Goal: Task Accomplishment & Management: Manage account settings

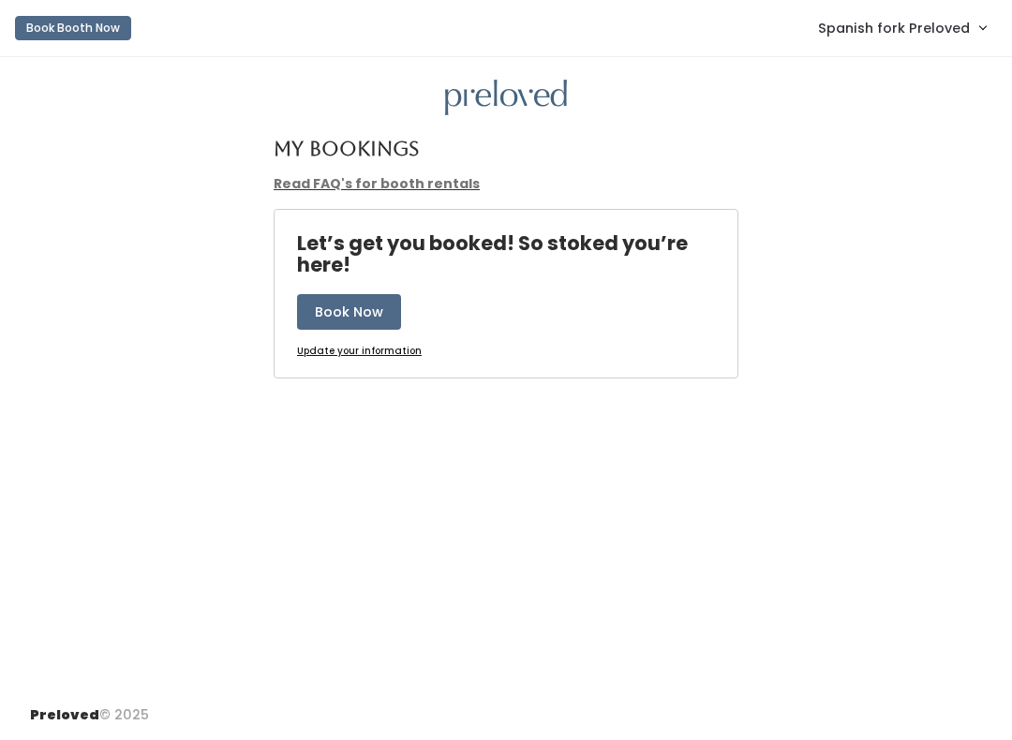
click at [879, 40] on link "Spanish fork Preloved" at bounding box center [901, 27] width 205 height 40
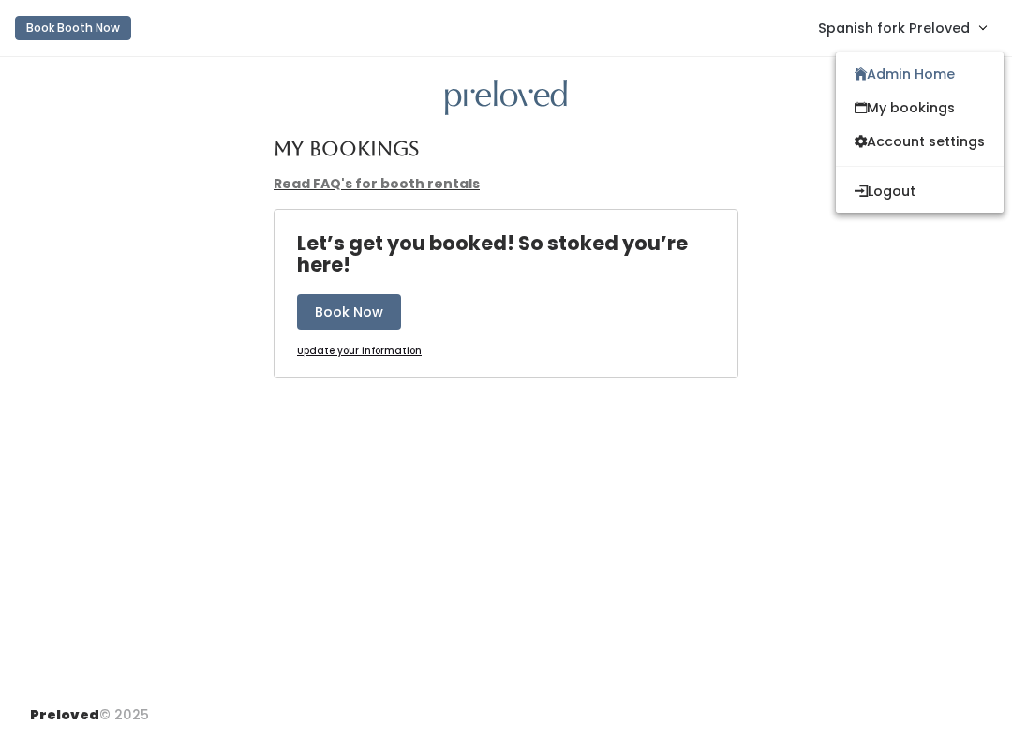
click at [855, 57] on link "Admin Home" at bounding box center [920, 74] width 168 height 34
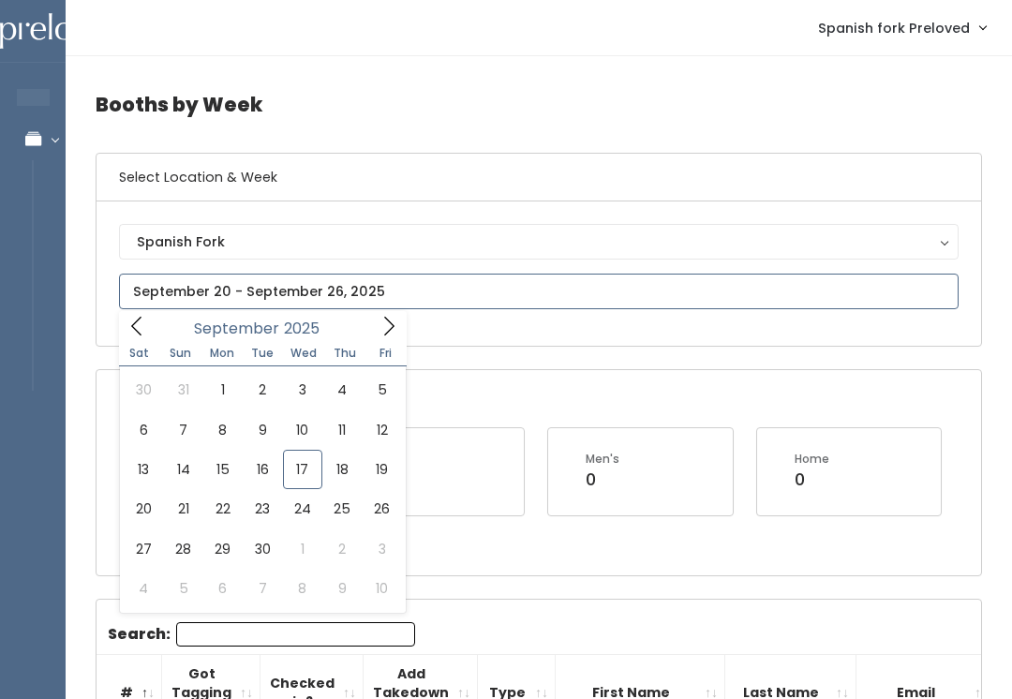
click at [154, 332] on span at bounding box center [137, 325] width 36 height 29
click at [148, 313] on span at bounding box center [137, 325] width 36 height 29
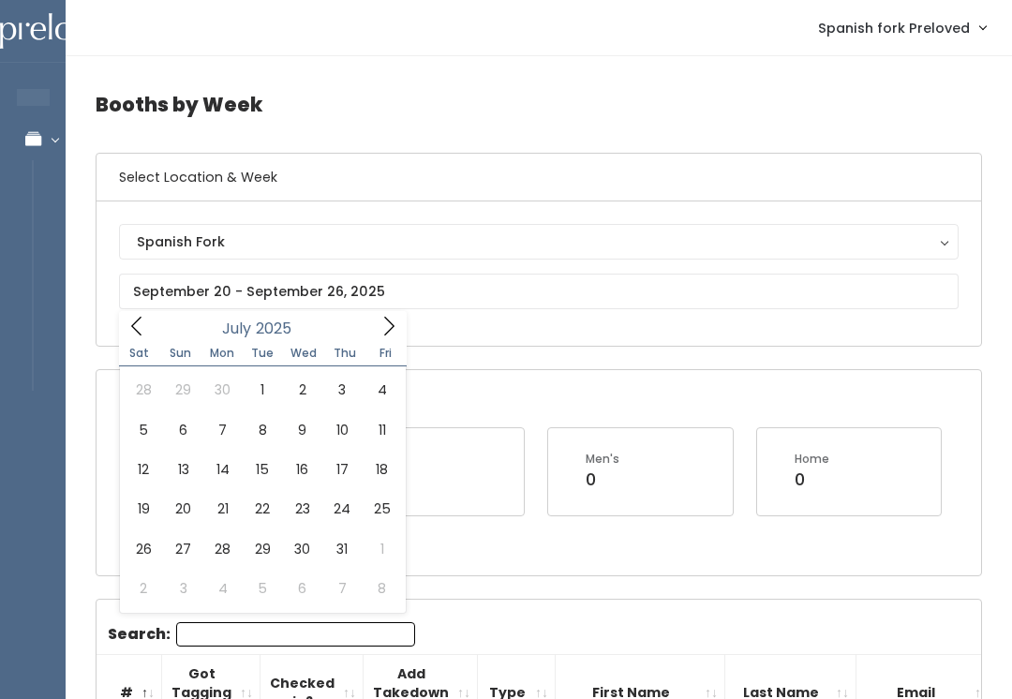
click at [113, 304] on div "Spanish Fork [GEOGRAPHIC_DATA] [GEOGRAPHIC_DATA] [PERSON_NAME] Spanish Fork" at bounding box center [538, 273] width 884 height 144
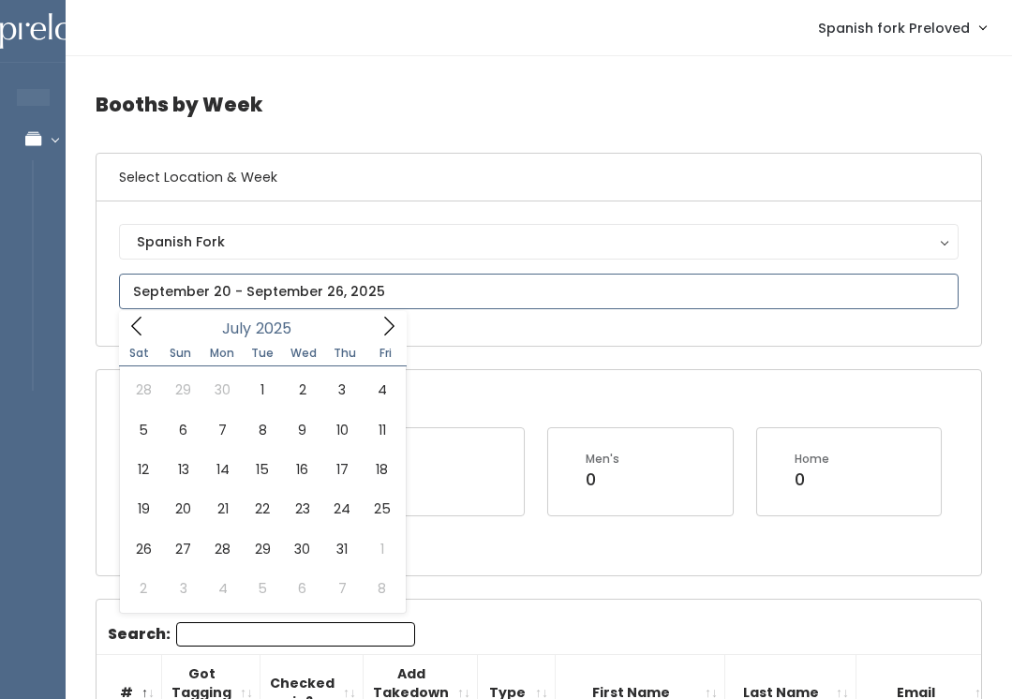
click at [140, 321] on icon at bounding box center [136, 326] width 21 height 21
click at [126, 321] on span at bounding box center [137, 325] width 36 height 29
click at [131, 322] on icon at bounding box center [136, 326] width 21 height 21
click at [136, 325] on icon at bounding box center [136, 326] width 21 height 21
click at [378, 325] on icon at bounding box center [388, 326] width 21 height 21
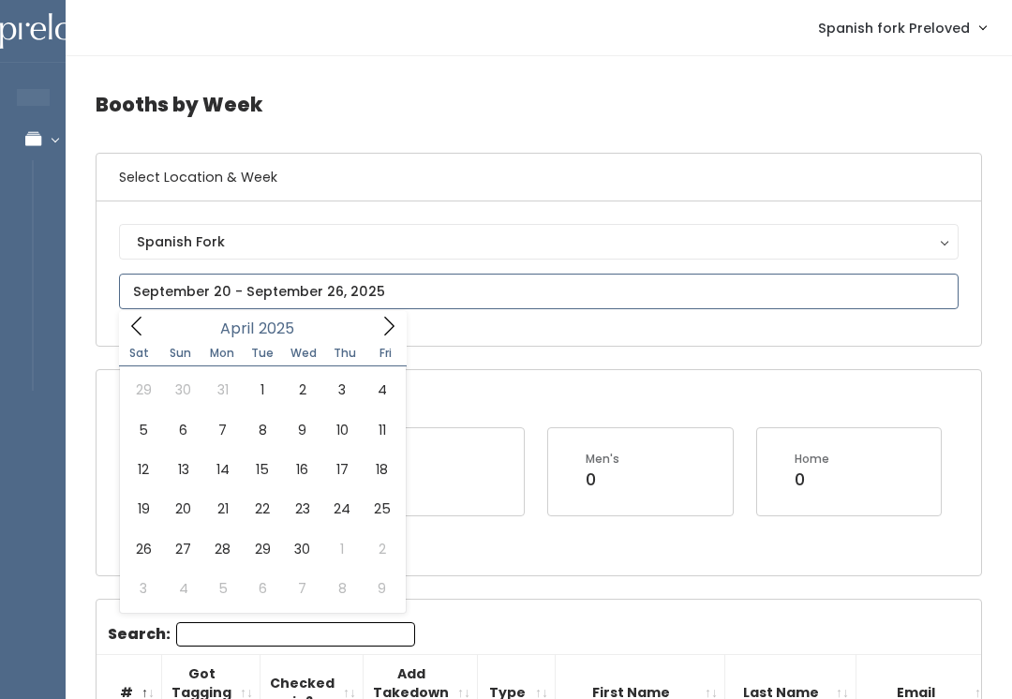
click at [377, 325] on span at bounding box center [389, 325] width 36 height 29
click at [389, 312] on span at bounding box center [389, 325] width 36 height 29
type input "[DATE] to [DATE]"
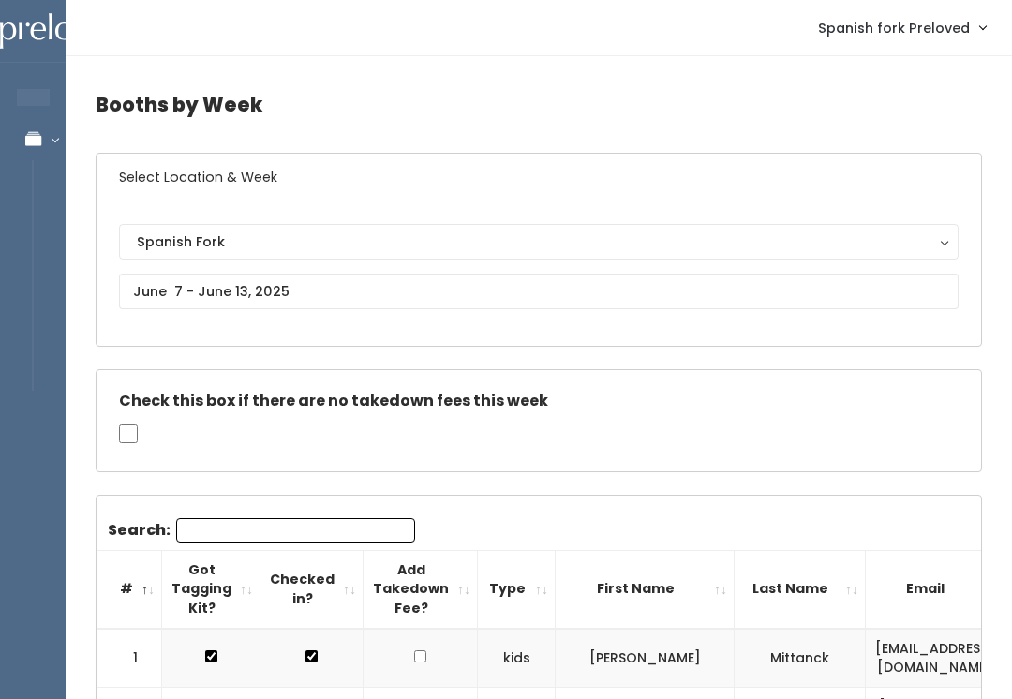
click at [226, 521] on input "Search:" at bounding box center [295, 530] width 239 height 24
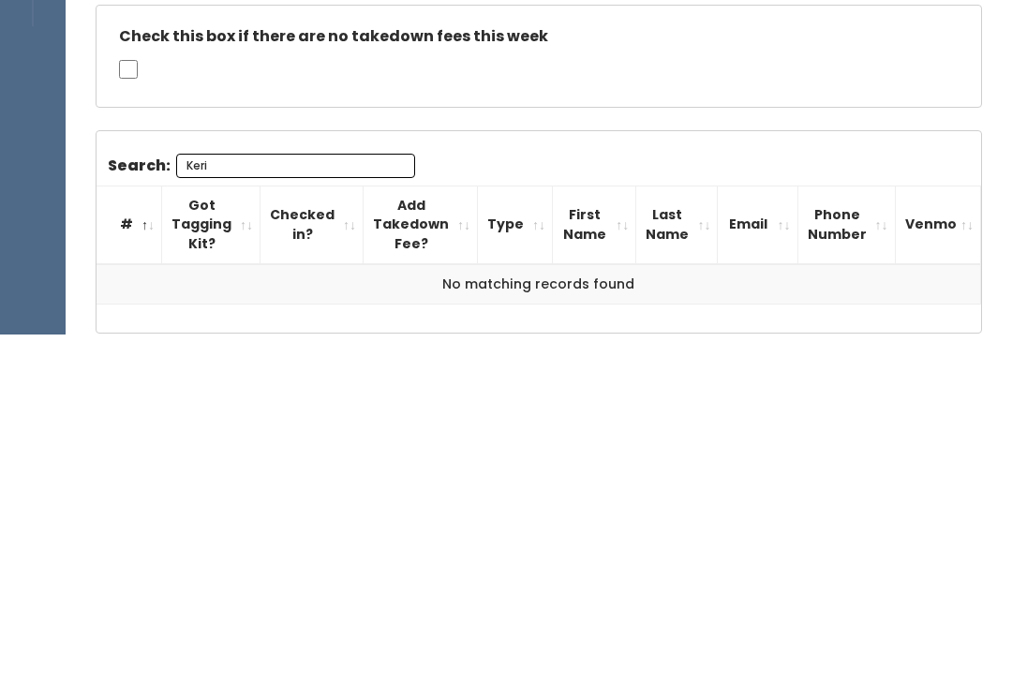
scroll to position [13, 0]
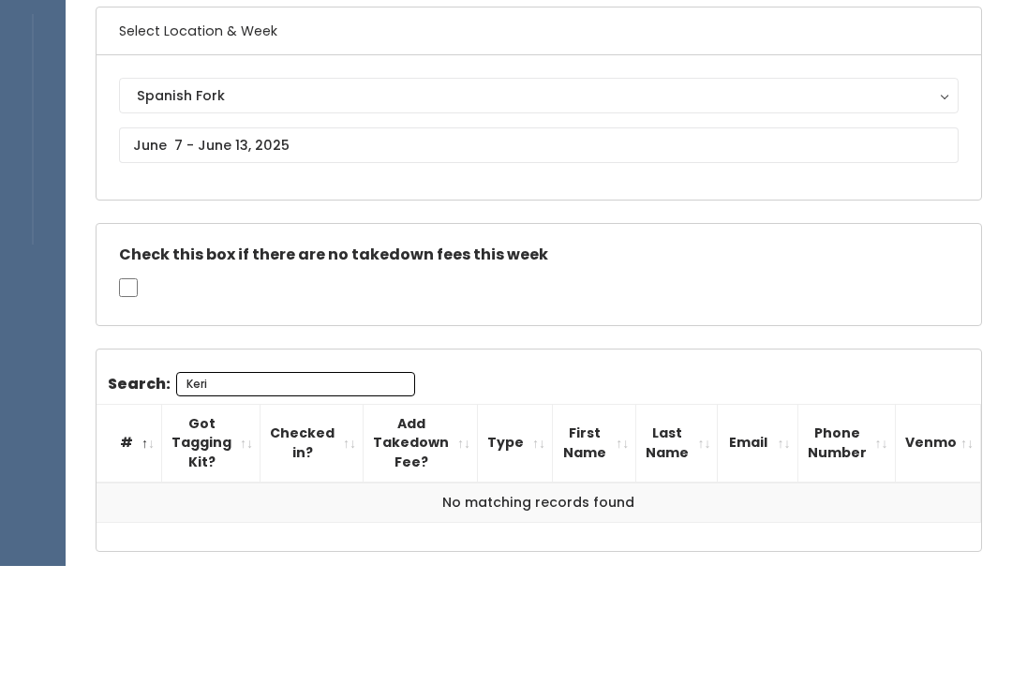
type input "Keri"
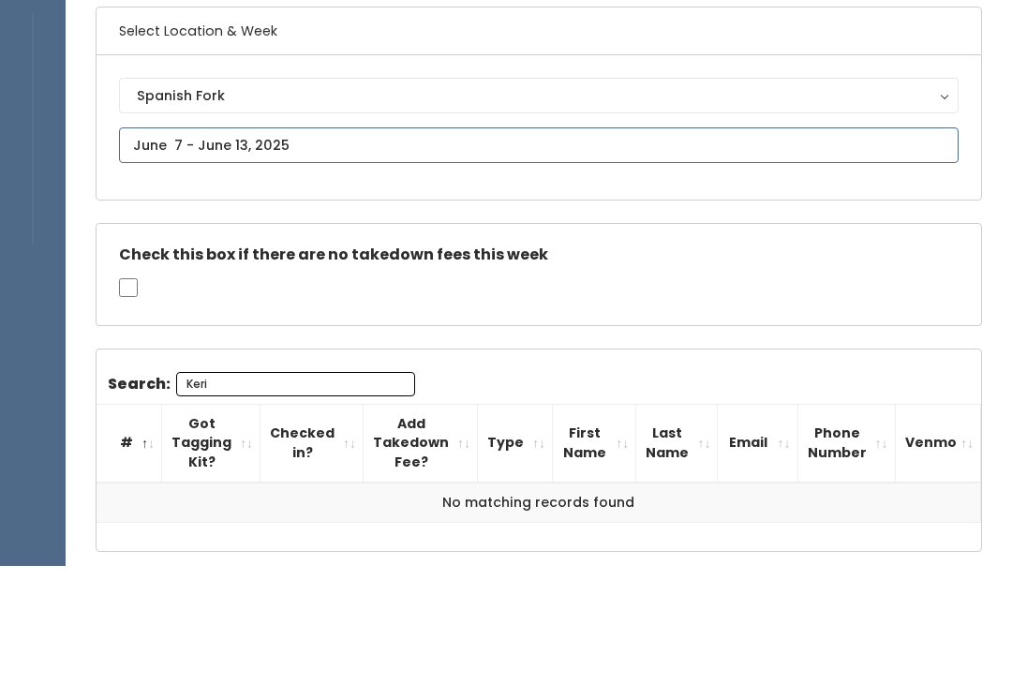
click at [206, 260] on input "text" at bounding box center [538, 278] width 839 height 36
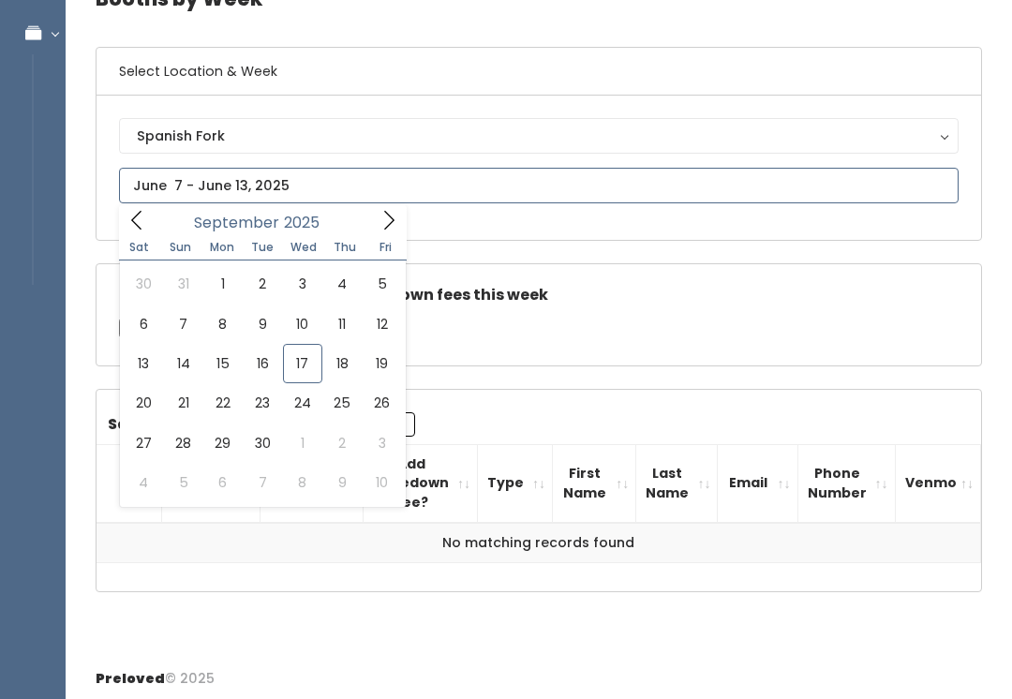
click at [144, 217] on icon at bounding box center [136, 220] width 21 height 21
click at [141, 224] on icon at bounding box center [136, 220] width 21 height 21
click at [137, 208] on span at bounding box center [137, 219] width 36 height 29
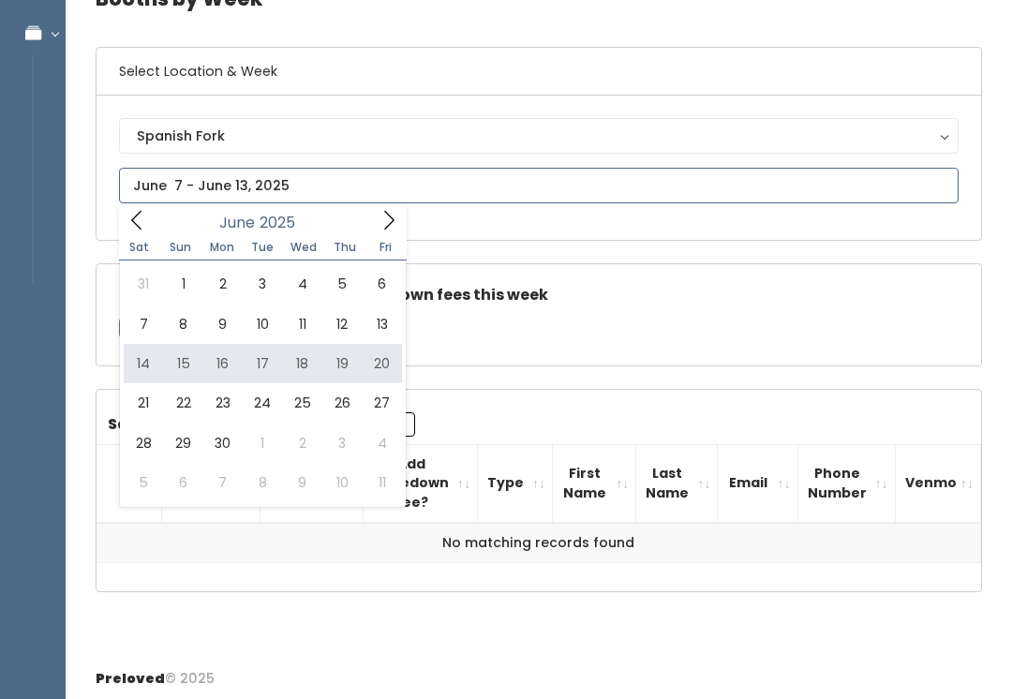
type input "June 14 to June 20"
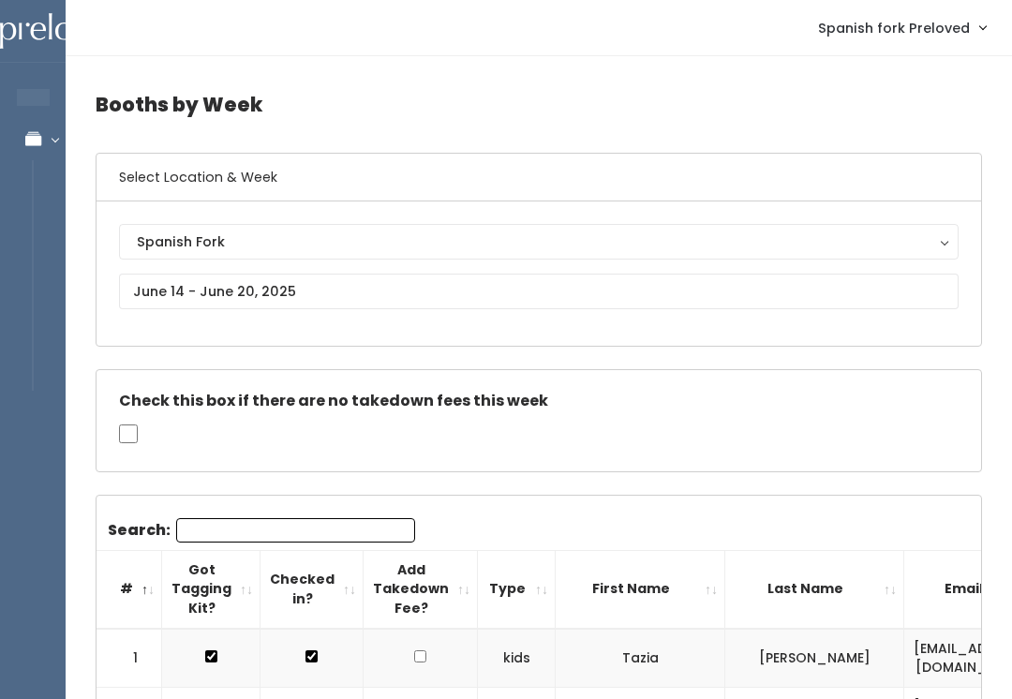
click at [212, 528] on input "Search:" at bounding box center [295, 530] width 239 height 24
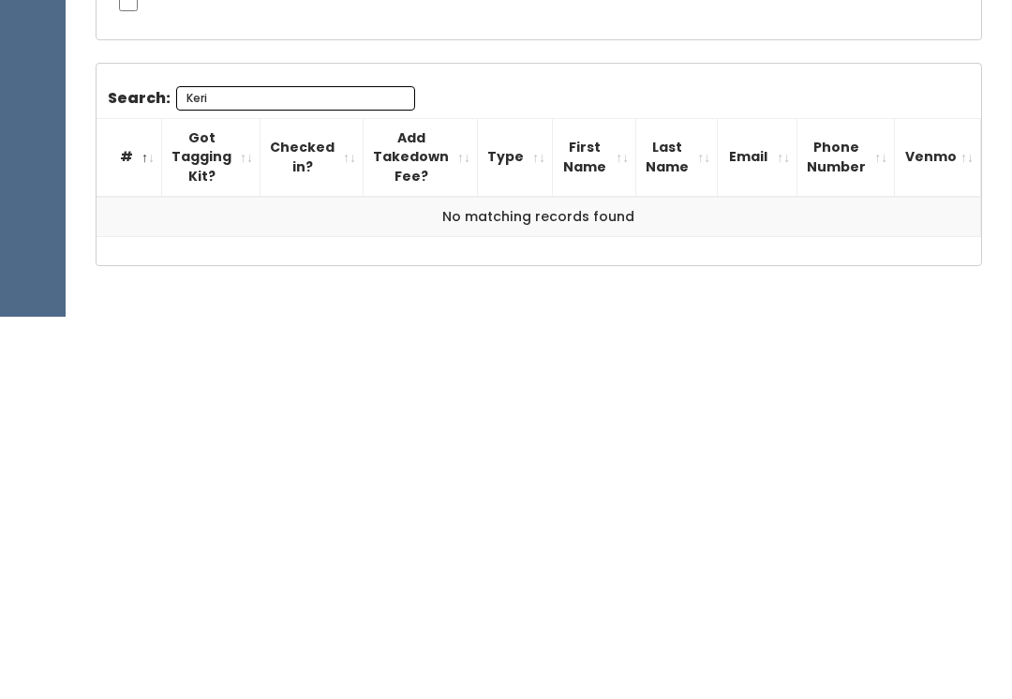
scroll to position [53, 0]
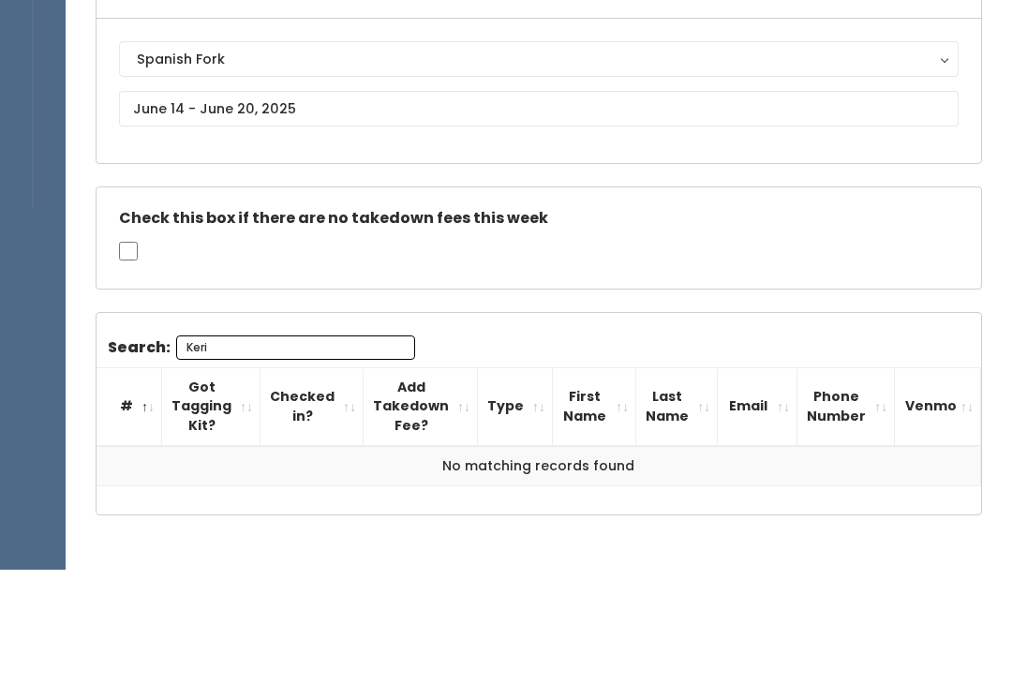
type input "Keri"
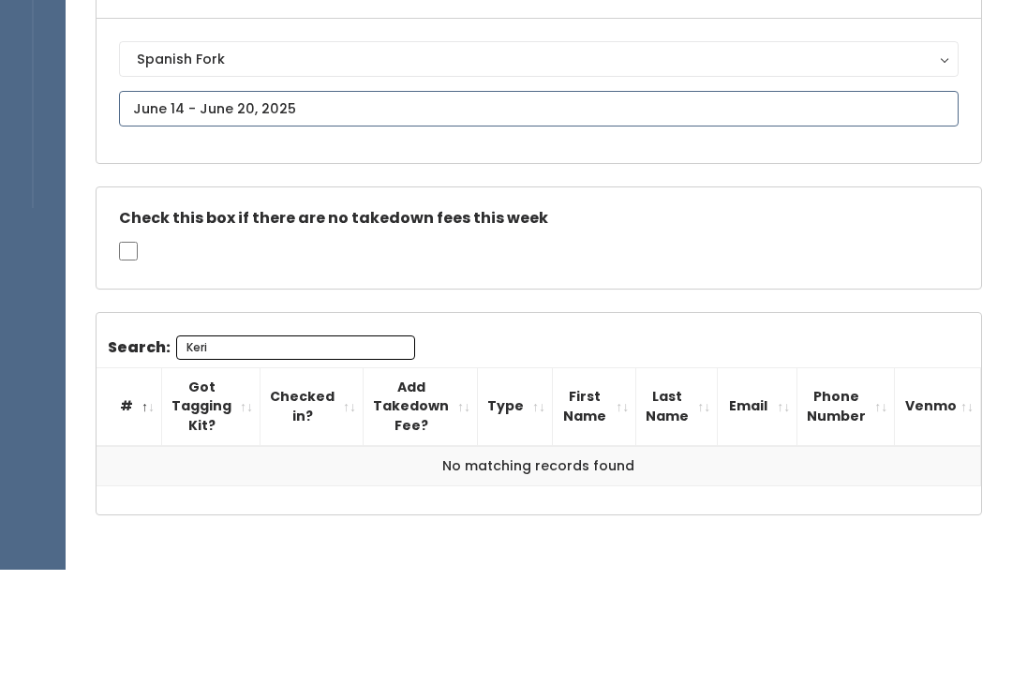
click at [177, 220] on input "text" at bounding box center [538, 238] width 839 height 36
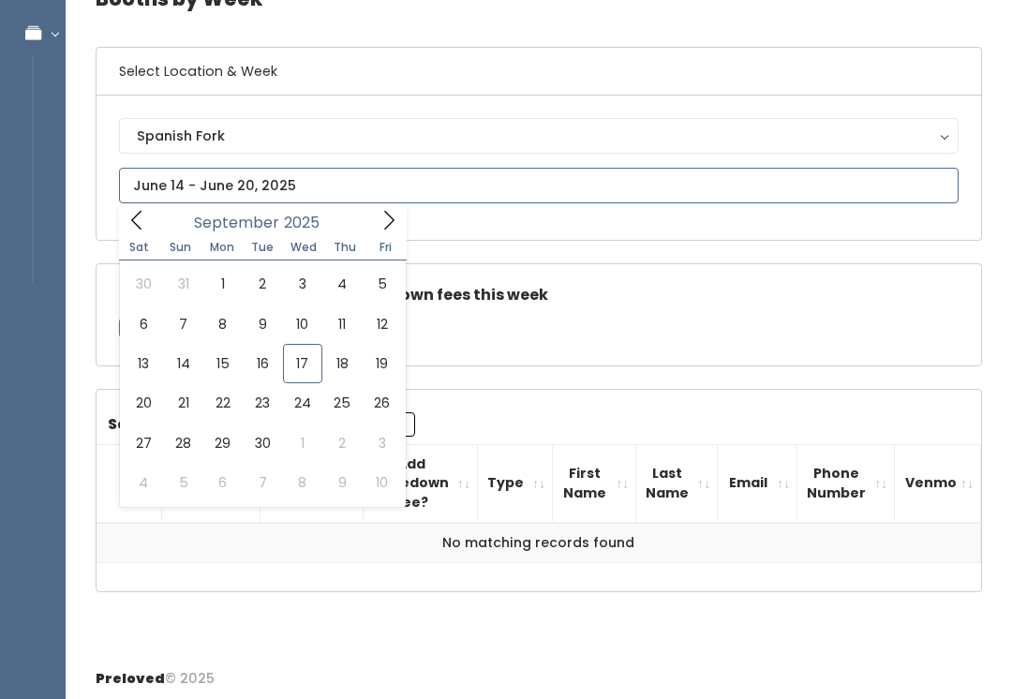
click at [136, 217] on icon at bounding box center [136, 220] width 21 height 21
click at [140, 228] on icon at bounding box center [136, 220] width 10 height 19
click at [142, 218] on icon at bounding box center [136, 220] width 21 height 21
type input "June 21 to June 27"
